Goal: Check status: Check status

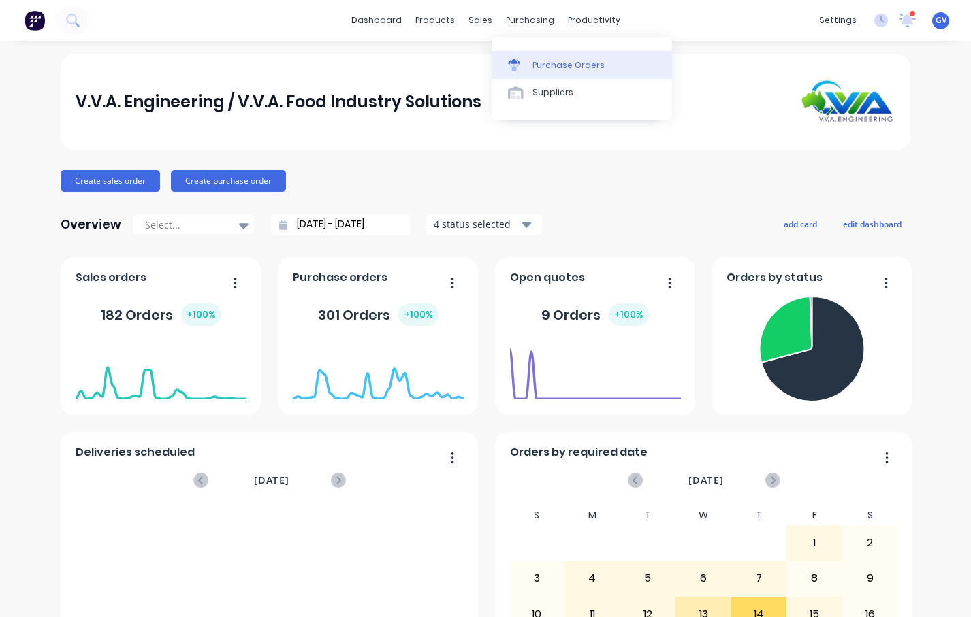
click at [553, 64] on div "Purchase Orders" at bounding box center [568, 65] width 72 height 12
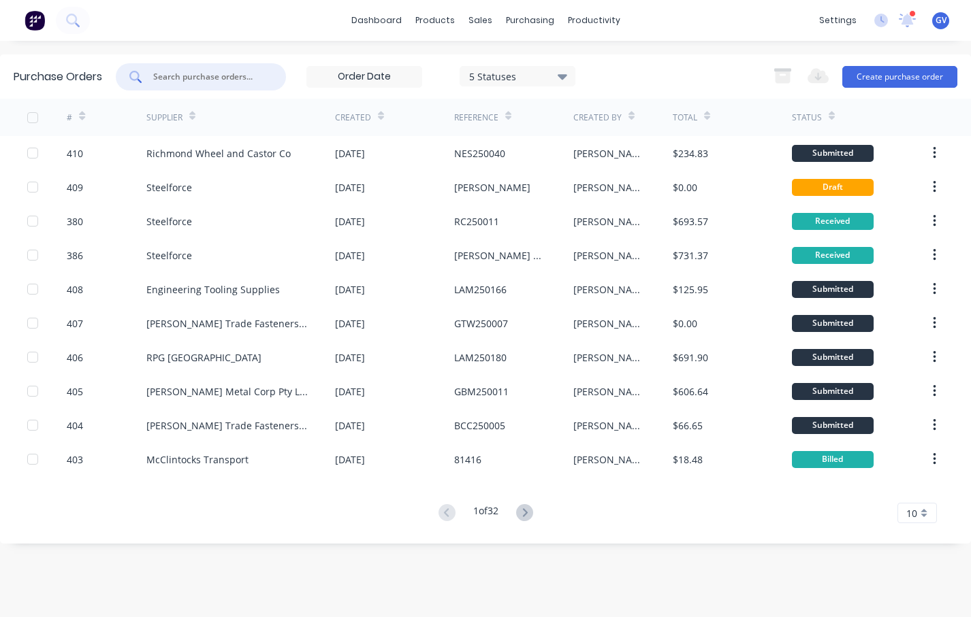
click at [214, 76] on input "text" at bounding box center [208, 77] width 113 height 14
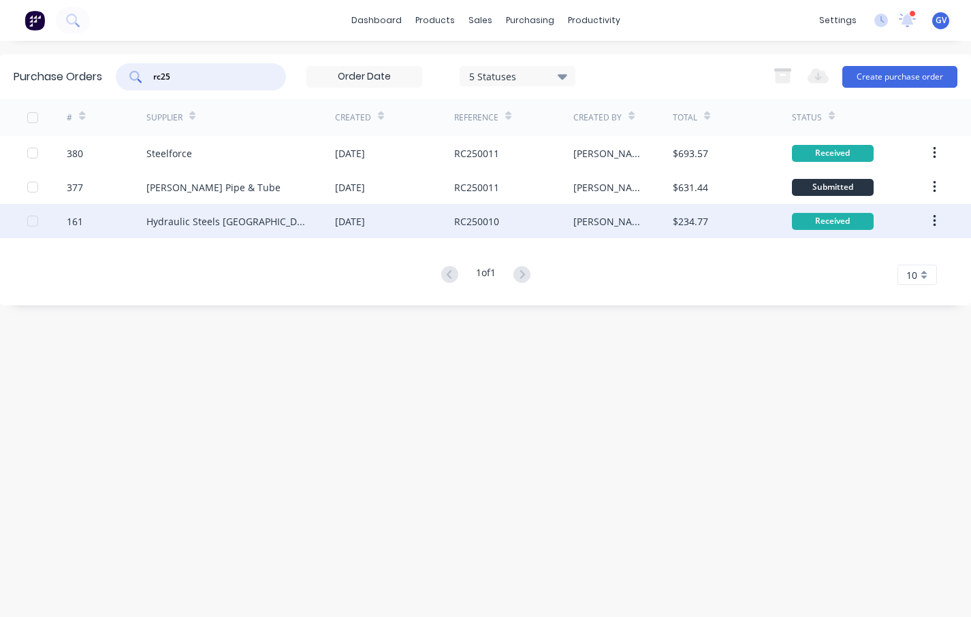
click at [35, 222] on div at bounding box center [32, 221] width 27 height 27
type input "rc25"
click at [175, 219] on div "Hydraulic Steels [GEOGRAPHIC_DATA]" at bounding box center [226, 221] width 161 height 14
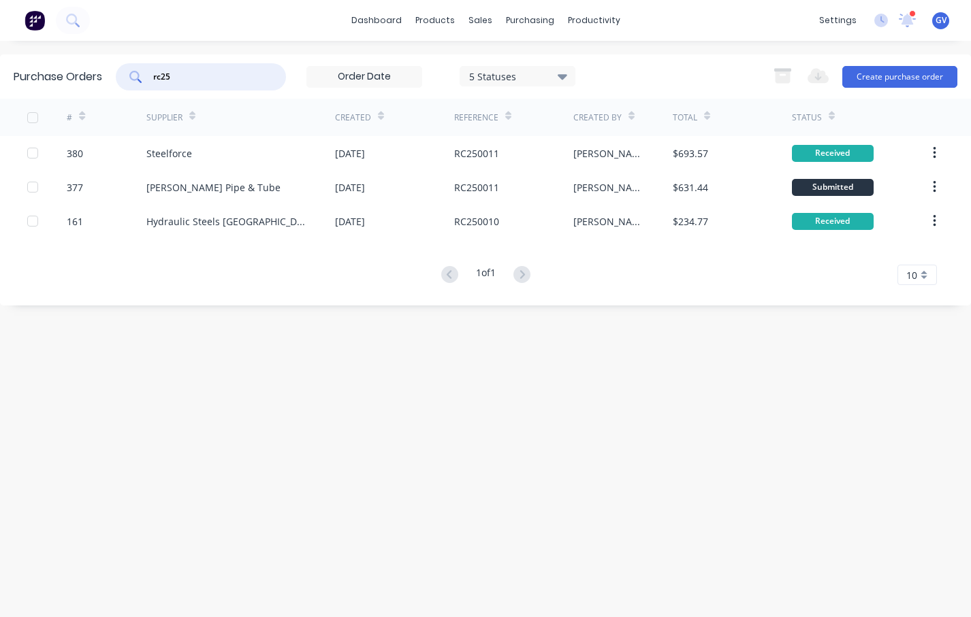
click at [187, 78] on input "rc25" at bounding box center [208, 77] width 113 height 14
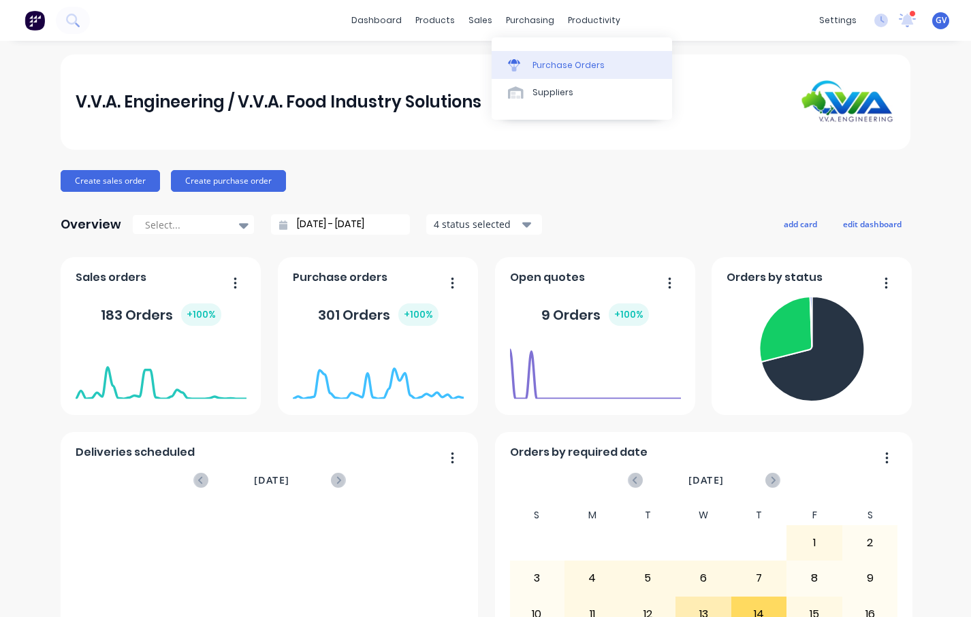
click at [549, 61] on div "Purchase Orders" at bounding box center [568, 65] width 72 height 12
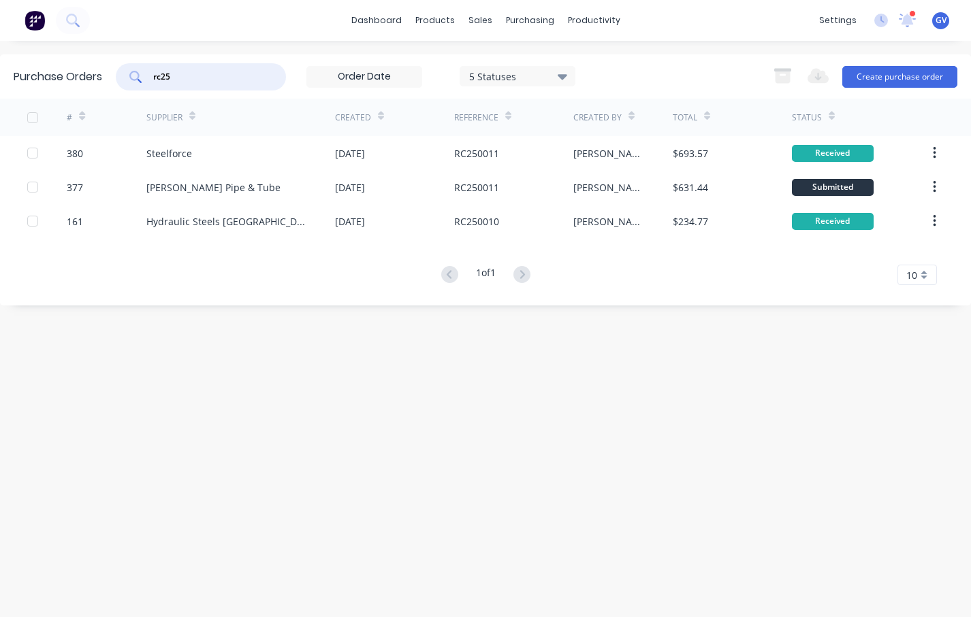
click at [202, 80] on input "rc25" at bounding box center [208, 77] width 113 height 14
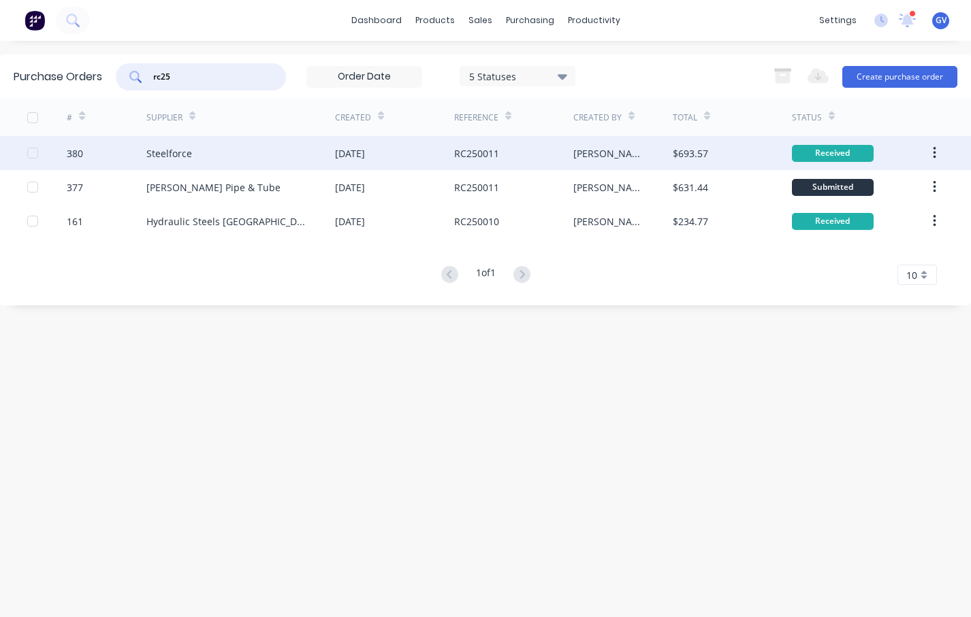
click at [809, 150] on div "Received" at bounding box center [833, 153] width 82 height 17
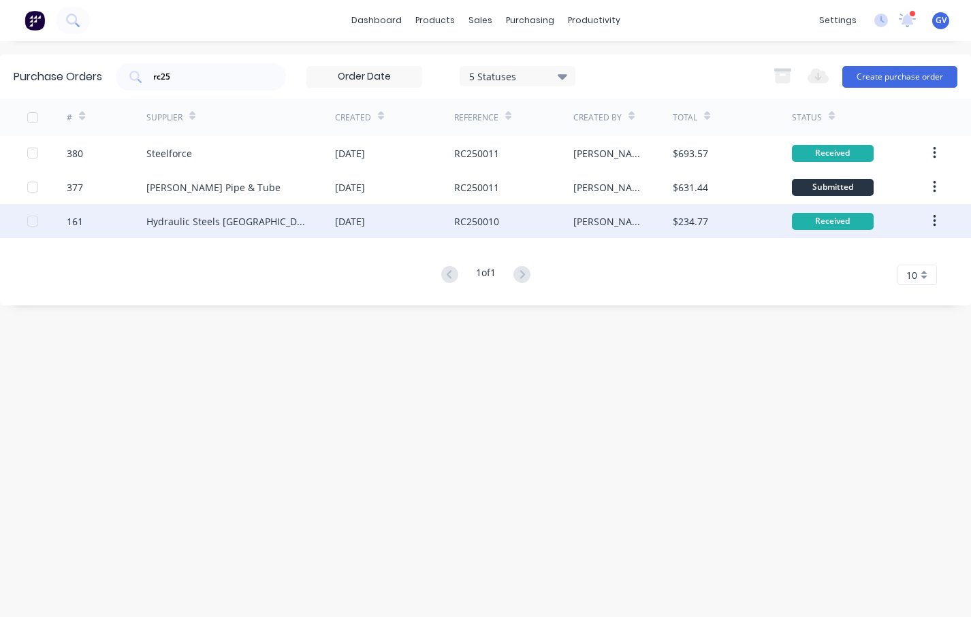
click at [821, 221] on div "Received" at bounding box center [833, 221] width 82 height 17
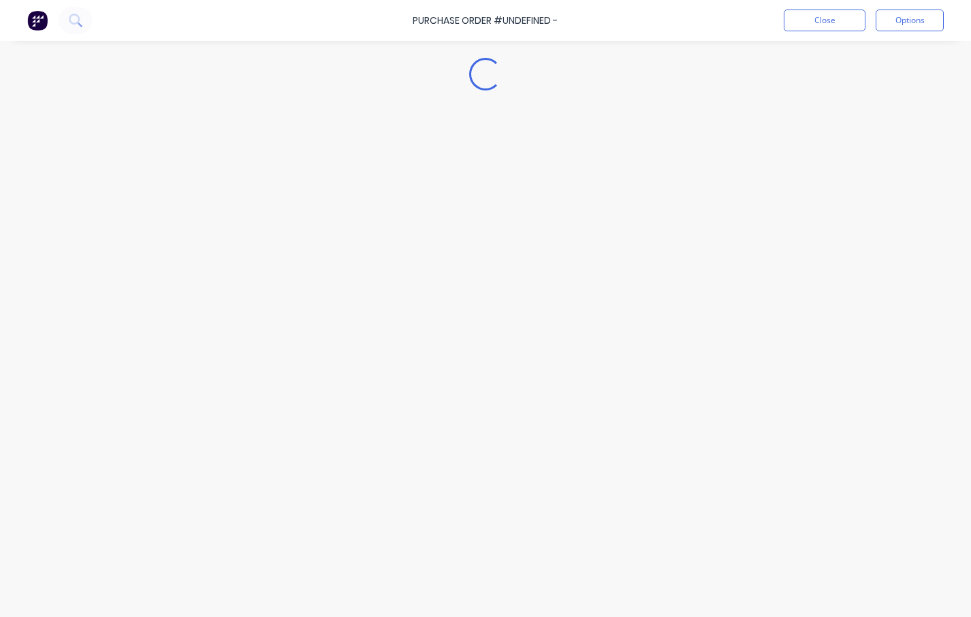
type textarea "x"
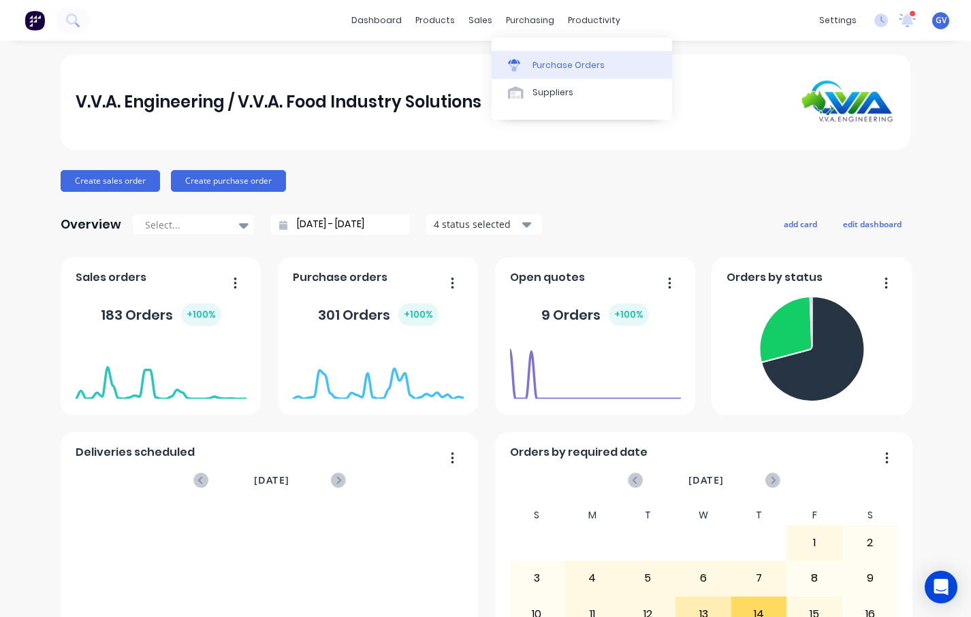
click at [549, 65] on div "Purchase Orders" at bounding box center [568, 65] width 72 height 12
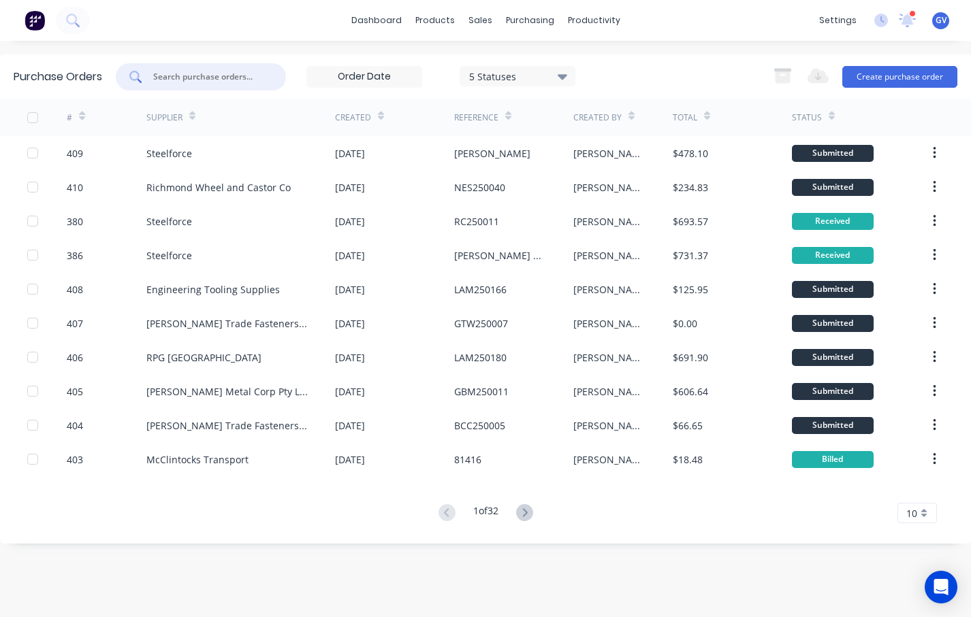
click at [207, 76] on input "text" at bounding box center [208, 77] width 113 height 14
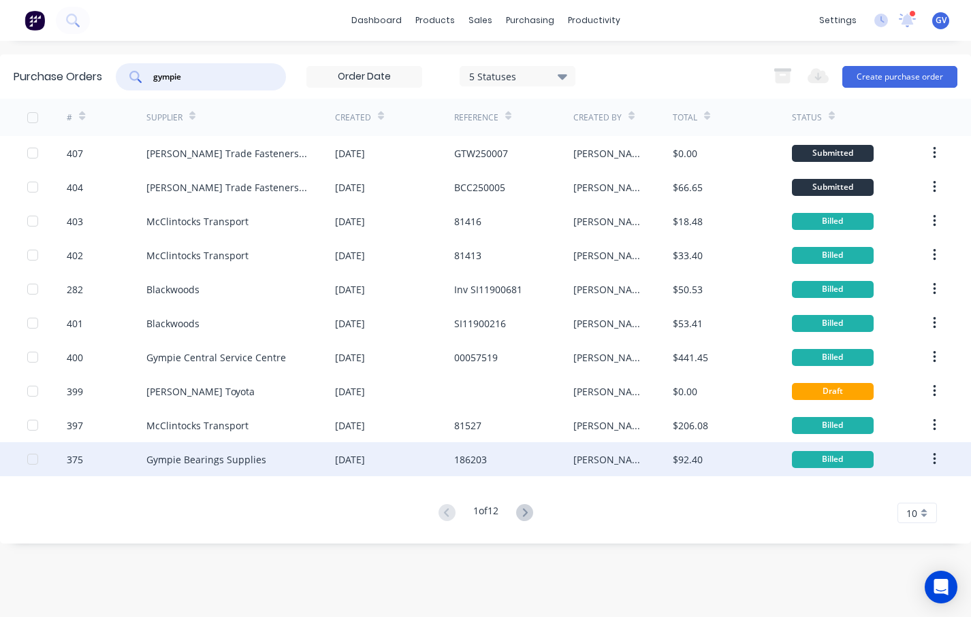
click at [35, 461] on div at bounding box center [32, 459] width 27 height 27
type input "gympie"
click at [294, 460] on div "Gympie Bearings Supplies" at bounding box center [240, 459] width 189 height 34
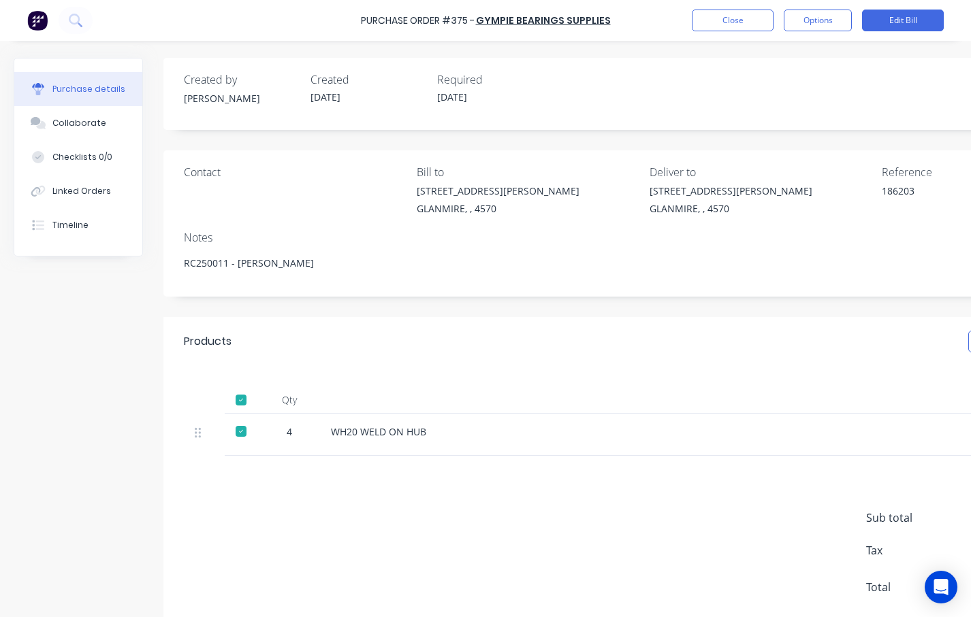
type textarea "x"
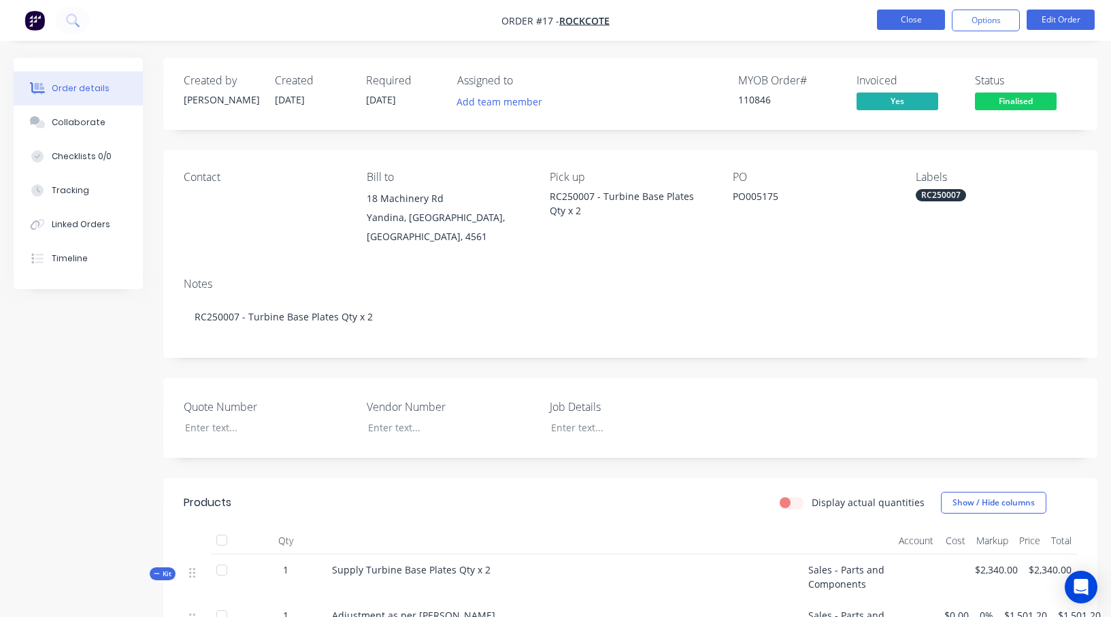
click at [913, 14] on button "Close" at bounding box center [911, 20] width 68 height 20
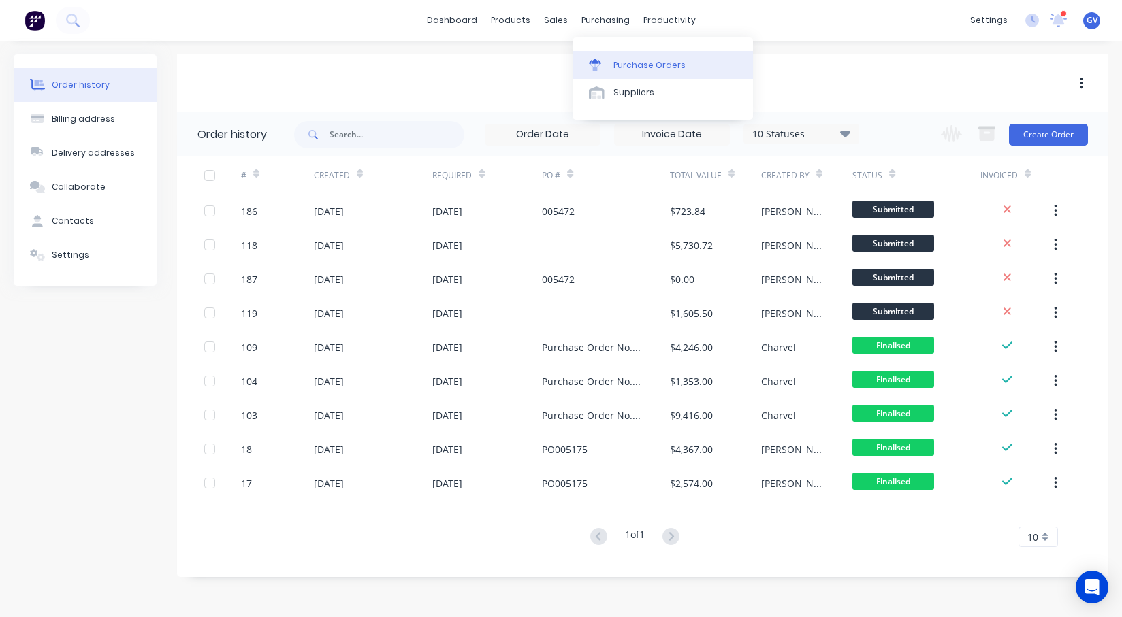
click at [631, 62] on div "Purchase Orders" at bounding box center [649, 65] width 72 height 12
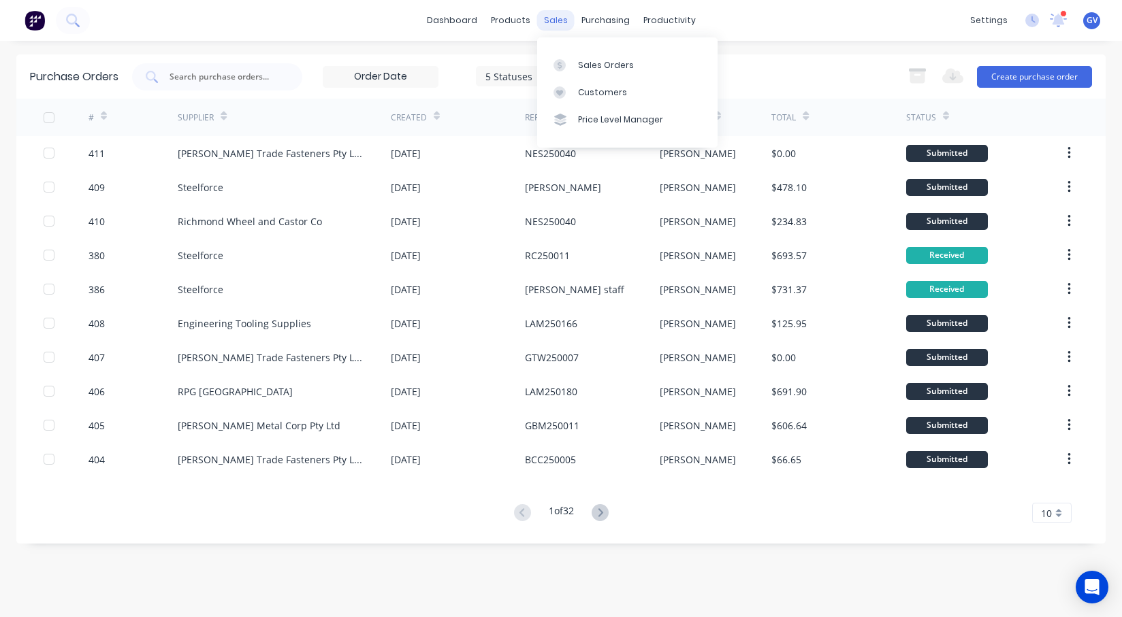
click at [557, 20] on div "sales" at bounding box center [555, 20] width 37 height 20
click at [595, 64] on div "Sales Orders" at bounding box center [606, 65] width 56 height 12
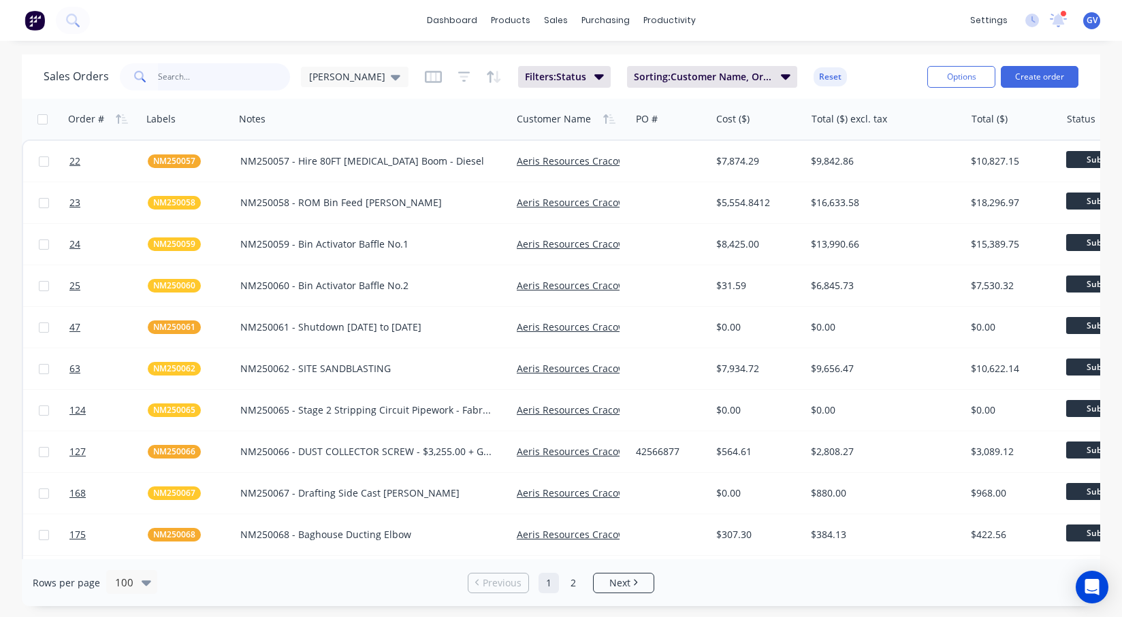
click at [182, 76] on input "text" at bounding box center [224, 76] width 133 height 27
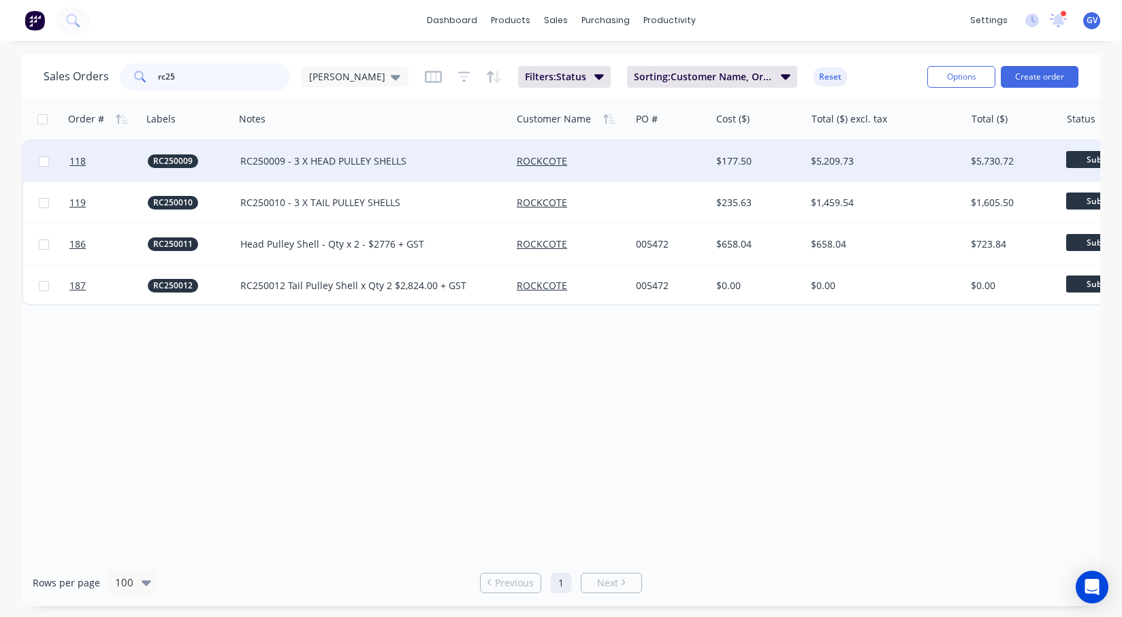
type input "rc25"
drag, startPoint x: 42, startPoint y: 163, endPoint x: 50, endPoint y: 163, distance: 8.2
click at [42, 163] on input "checkbox" at bounding box center [44, 162] width 10 height 10
checkbox input "true"
click at [457, 159] on div "RC250009 - 3 X HEAD PULLEY SHELLS" at bounding box center [366, 161] width 253 height 14
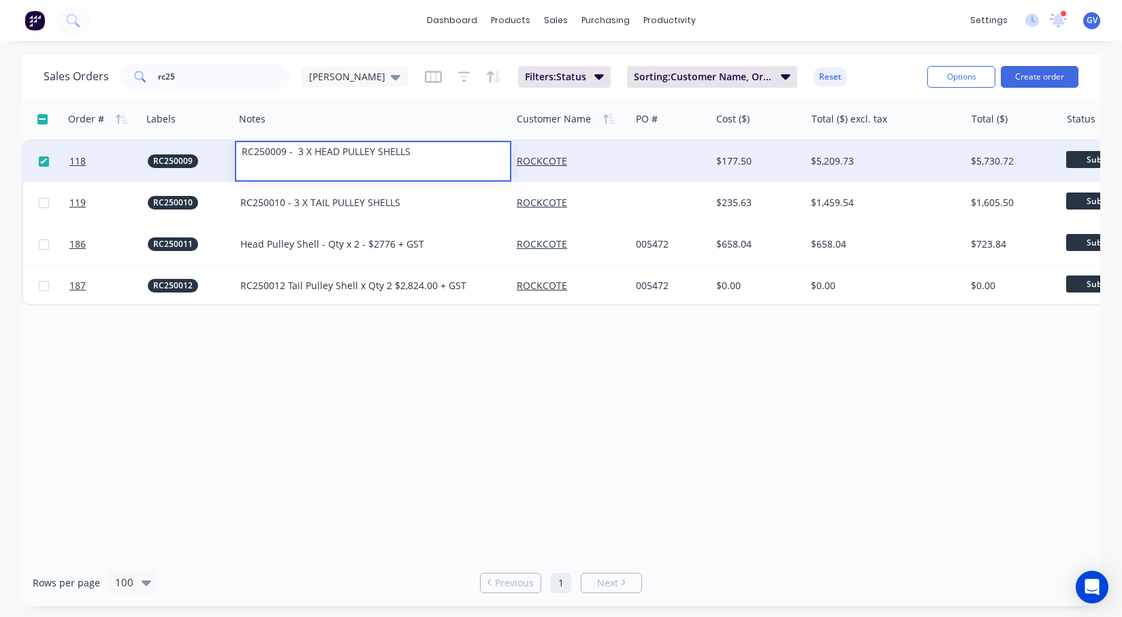
click at [605, 157] on div "ROCKCOTE" at bounding box center [568, 161] width 103 height 14
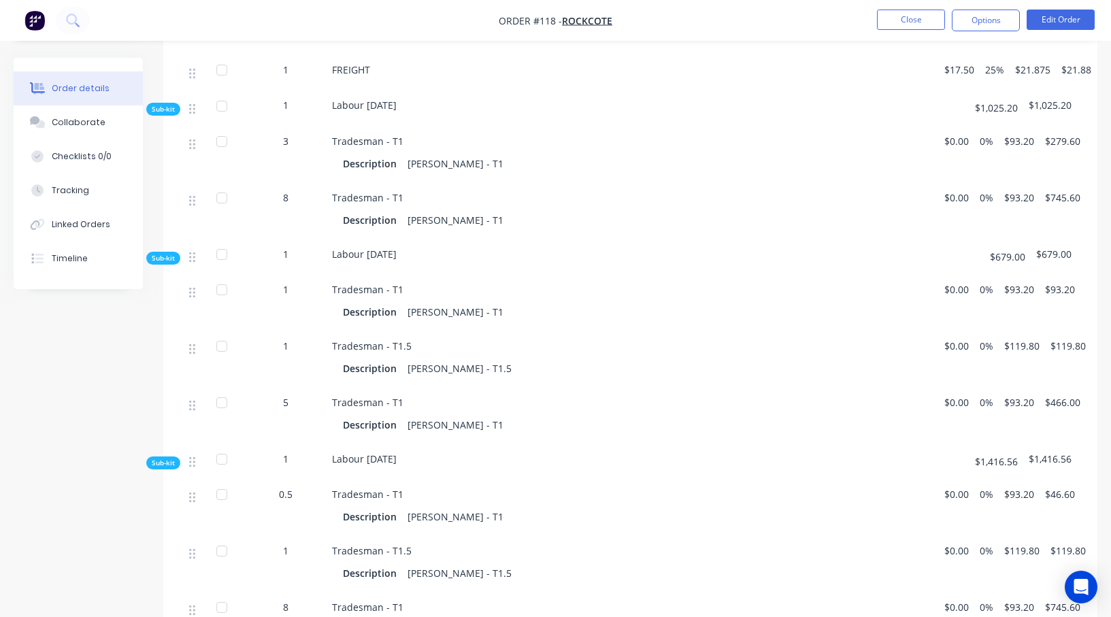
scroll to position [613, 0]
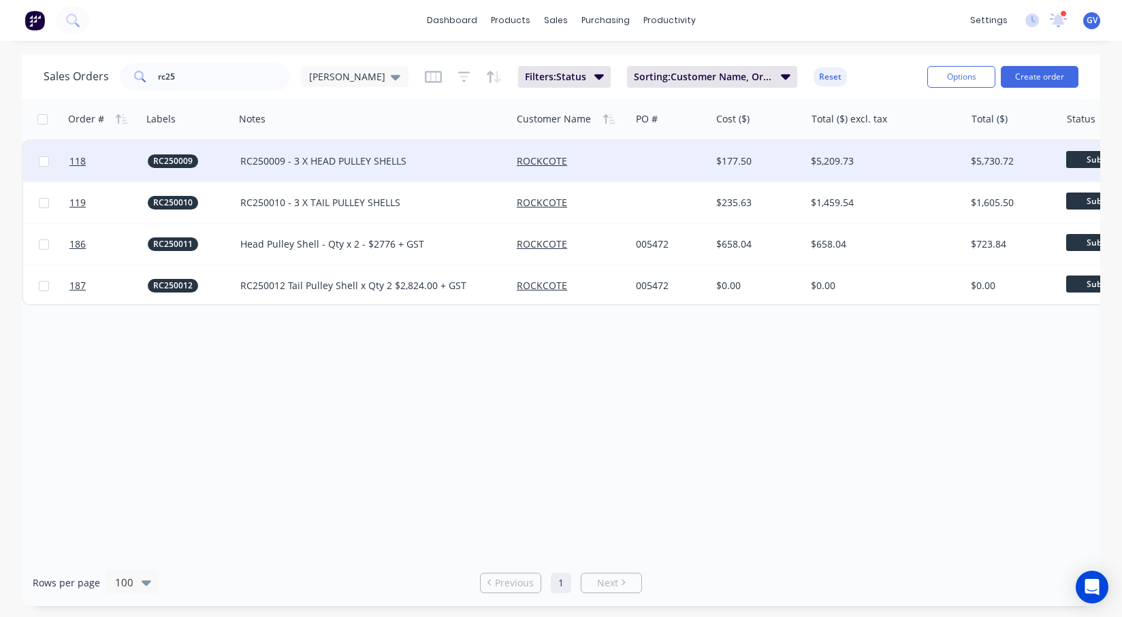
click at [478, 165] on div "RC250009 - 3 X HEAD PULLEY SHELLS" at bounding box center [366, 161] width 253 height 14
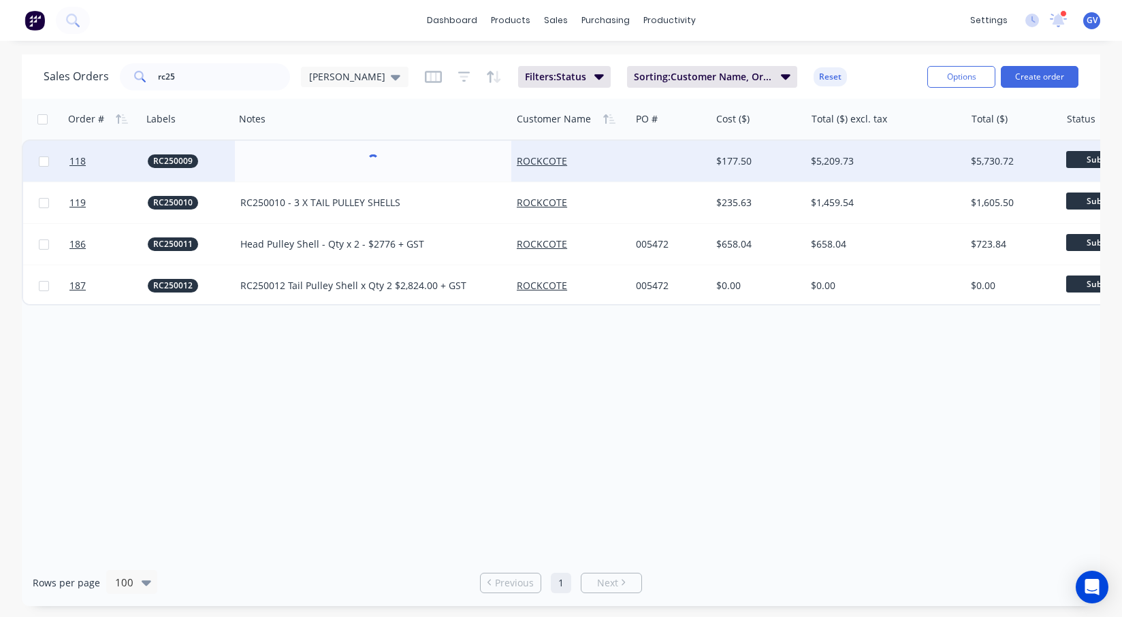
click at [645, 174] on div at bounding box center [670, 161] width 80 height 41
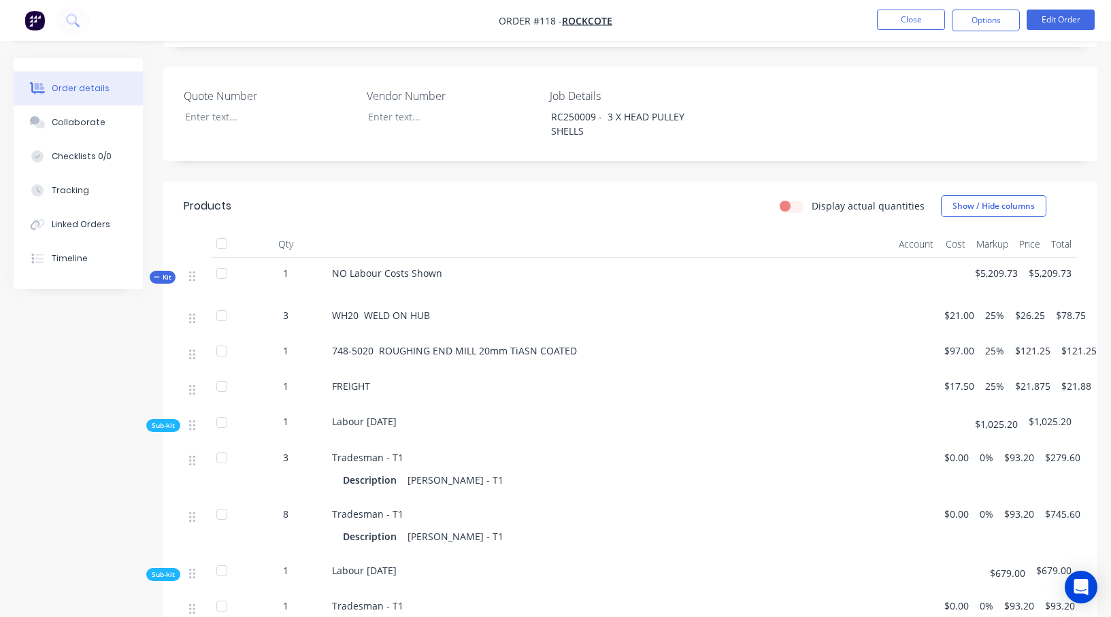
scroll to position [272, 0]
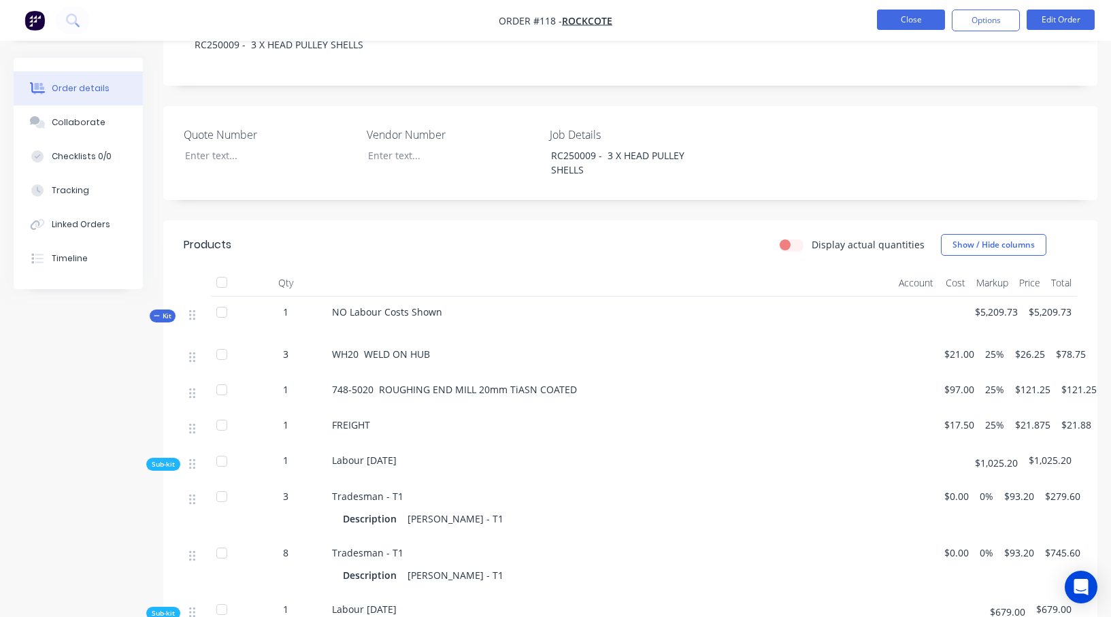
click at [911, 22] on button "Close" at bounding box center [911, 20] width 68 height 20
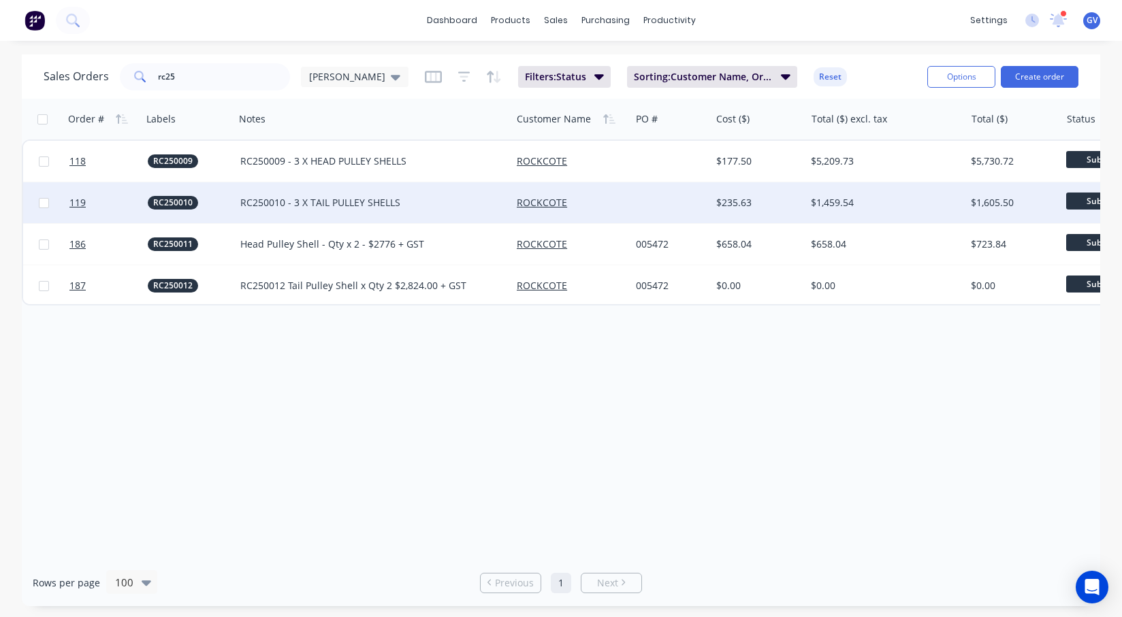
click at [653, 197] on div at bounding box center [670, 202] width 80 height 41
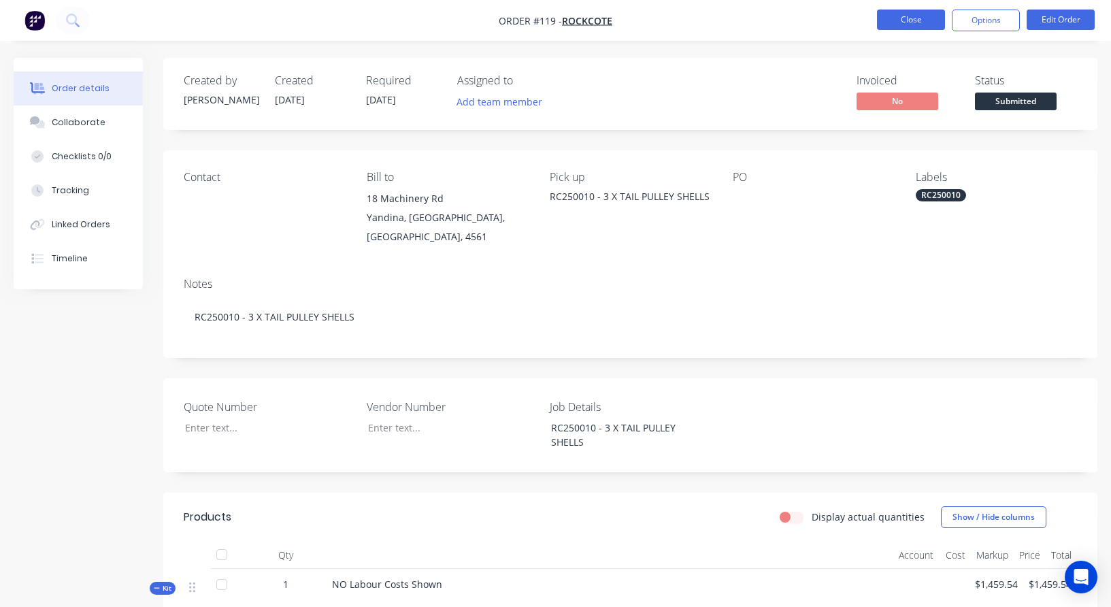
click at [907, 20] on button "Close" at bounding box center [911, 20] width 68 height 20
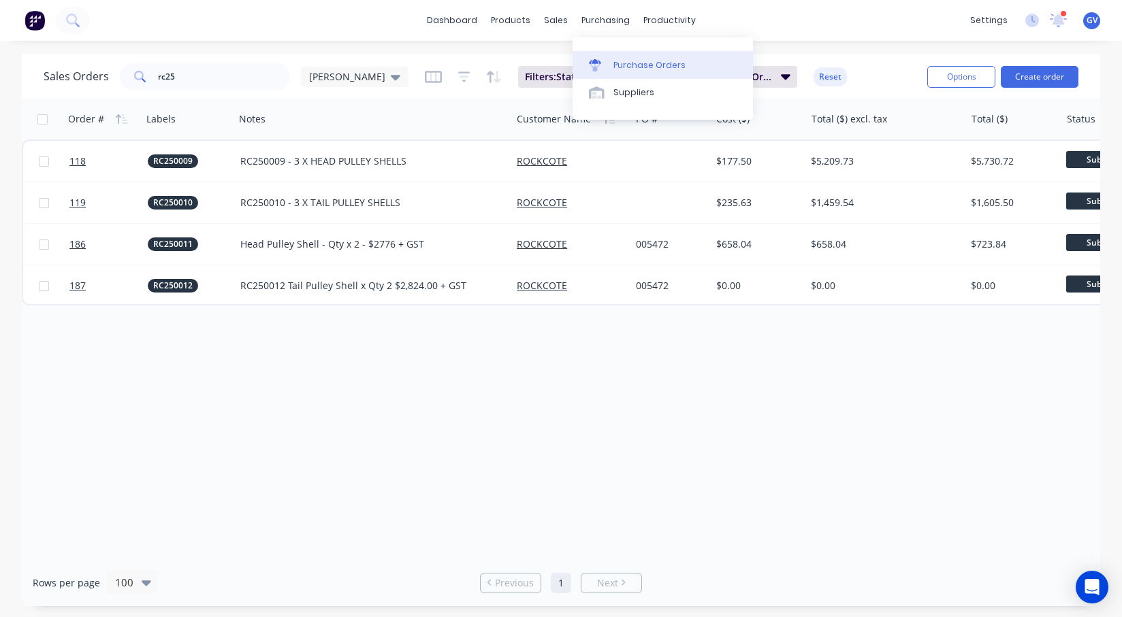
click at [638, 65] on div "Purchase Orders" at bounding box center [649, 65] width 72 height 12
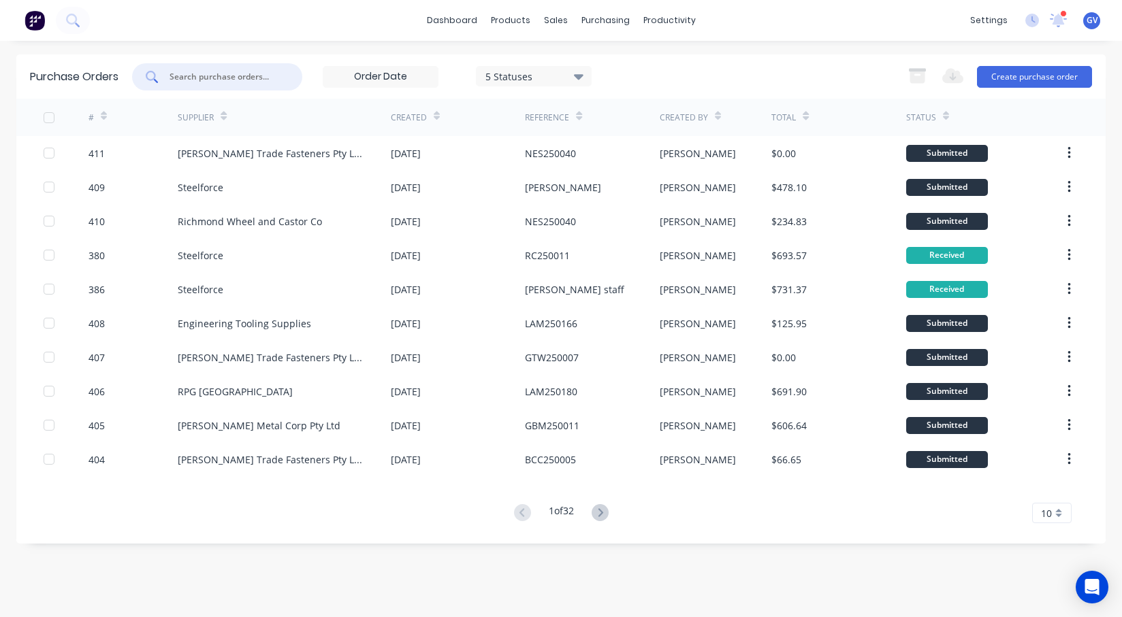
click at [227, 78] on input "text" at bounding box center [224, 77] width 113 height 14
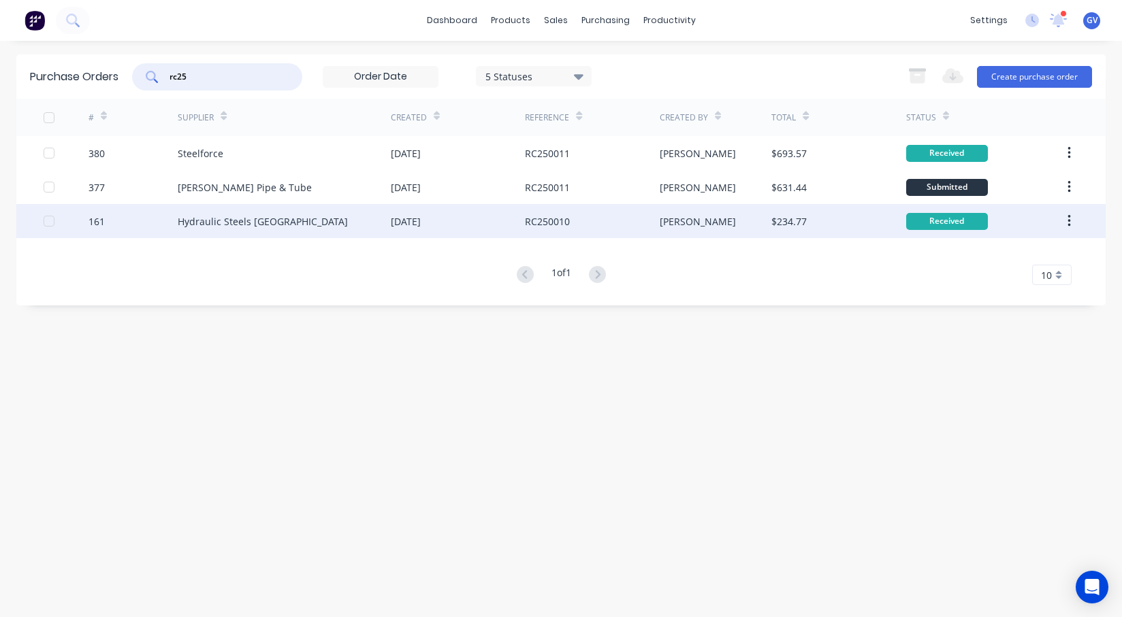
type input "rc25"
click at [158, 214] on div "161" at bounding box center [133, 221] width 90 height 34
